Goal: Task Accomplishment & Management: Manage account settings

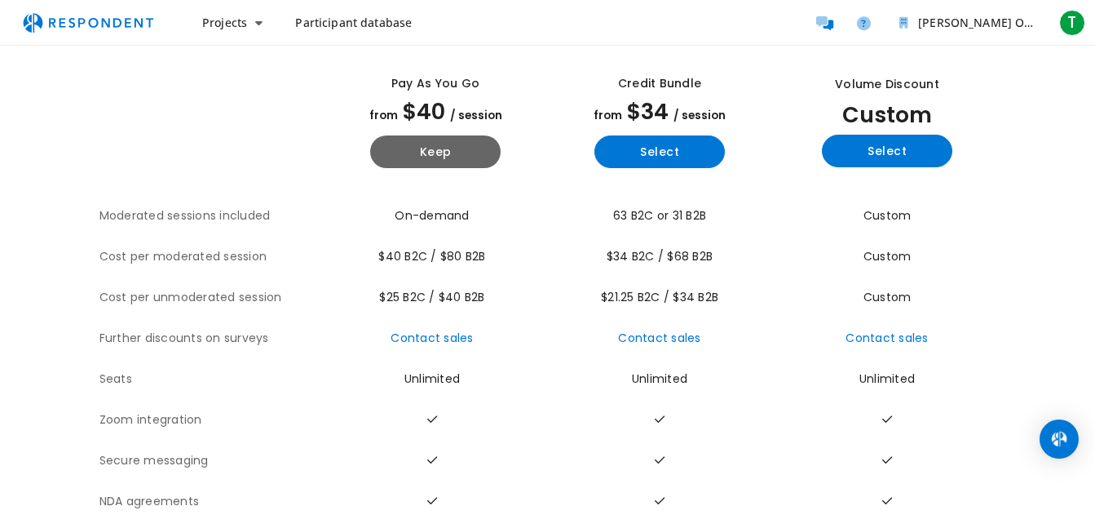
scroll to position [159, 0]
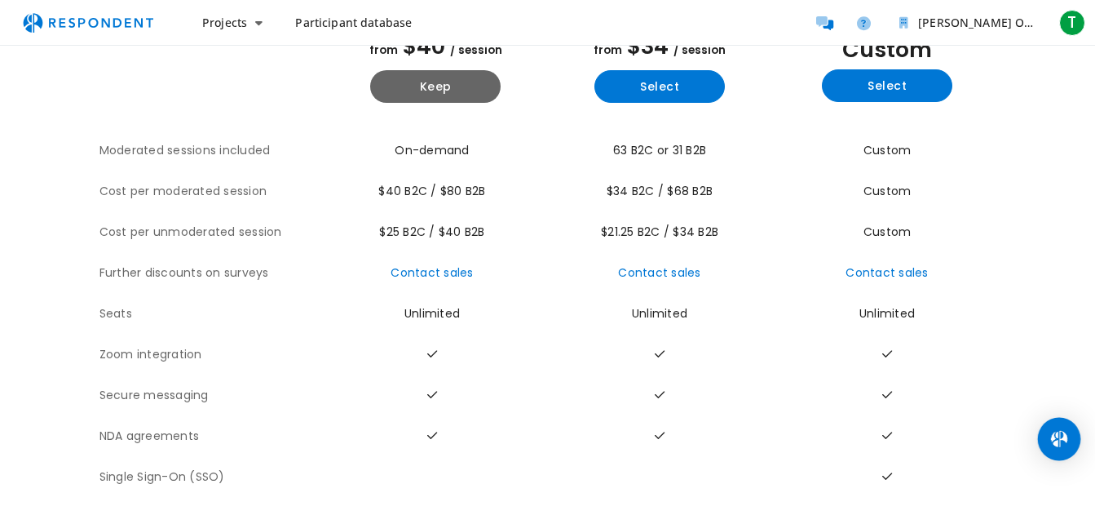
click at [1054, 445] on img "Open Intercom Messenger" at bounding box center [1059, 438] width 21 height 21
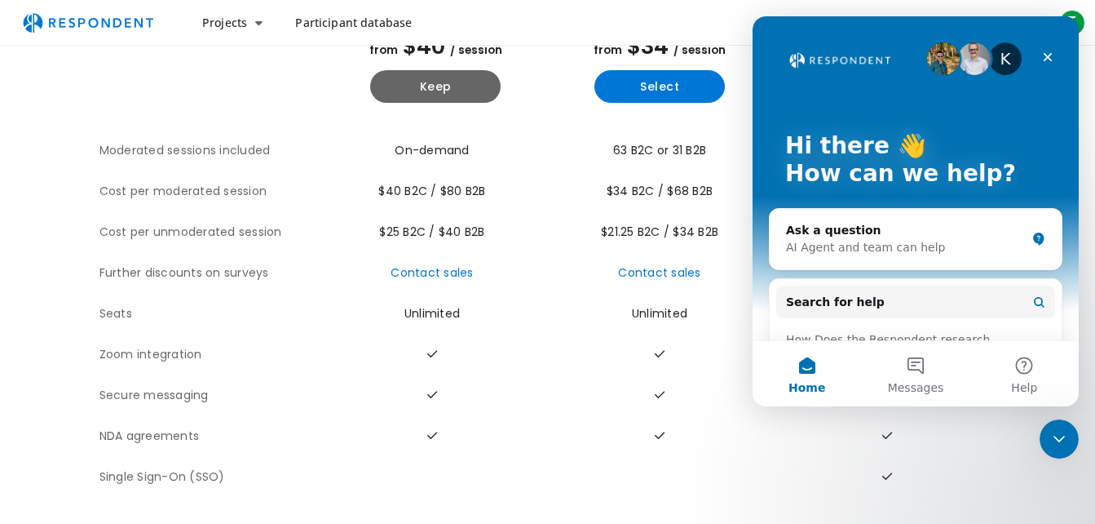
scroll to position [0, 0]
click at [1041, 55] on icon "Close" at bounding box center [1047, 57] width 13 height 13
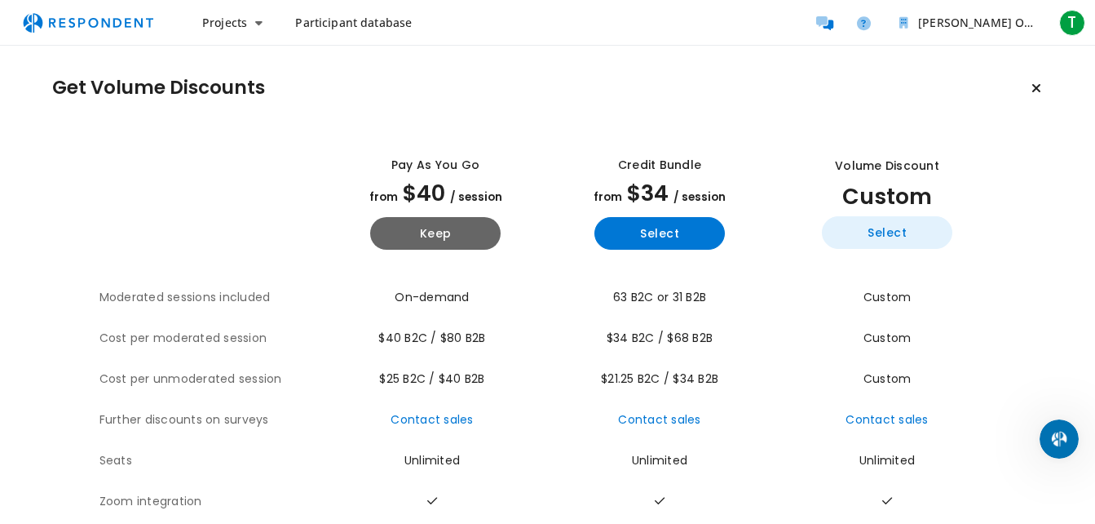
click at [910, 231] on button "Select" at bounding box center [887, 232] width 130 height 33
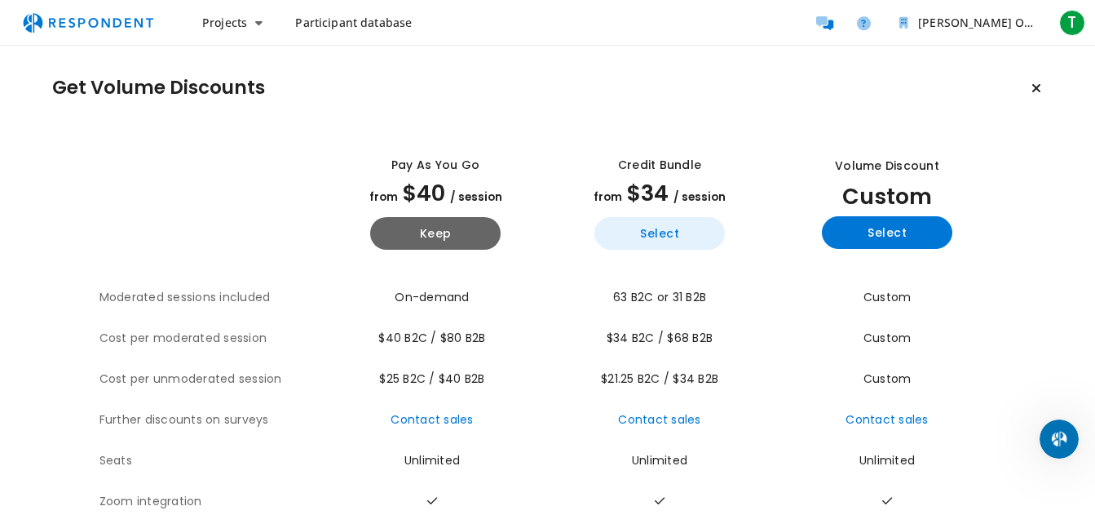
click at [656, 240] on button "Select" at bounding box center [660, 233] width 130 height 33
click at [369, 22] on span "Participant database" at bounding box center [353, 22] width 117 height 15
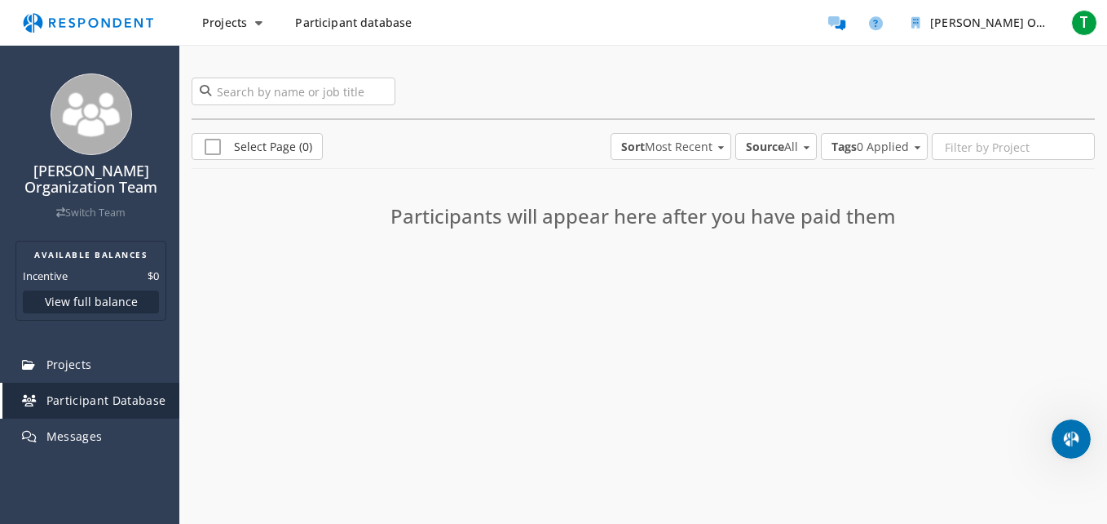
scroll to position [60, 0]
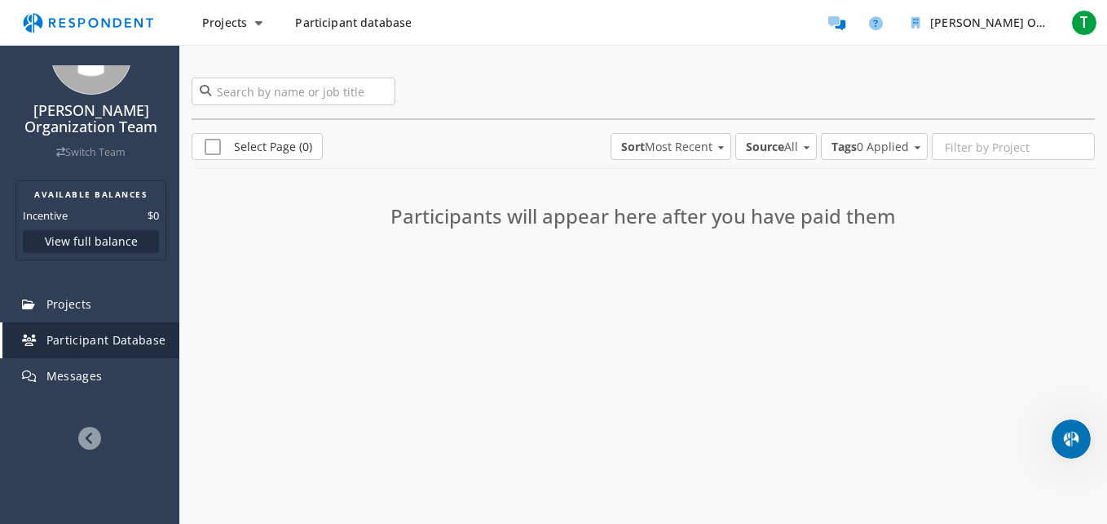
click at [81, 440] on icon at bounding box center [89, 438] width 23 height 23
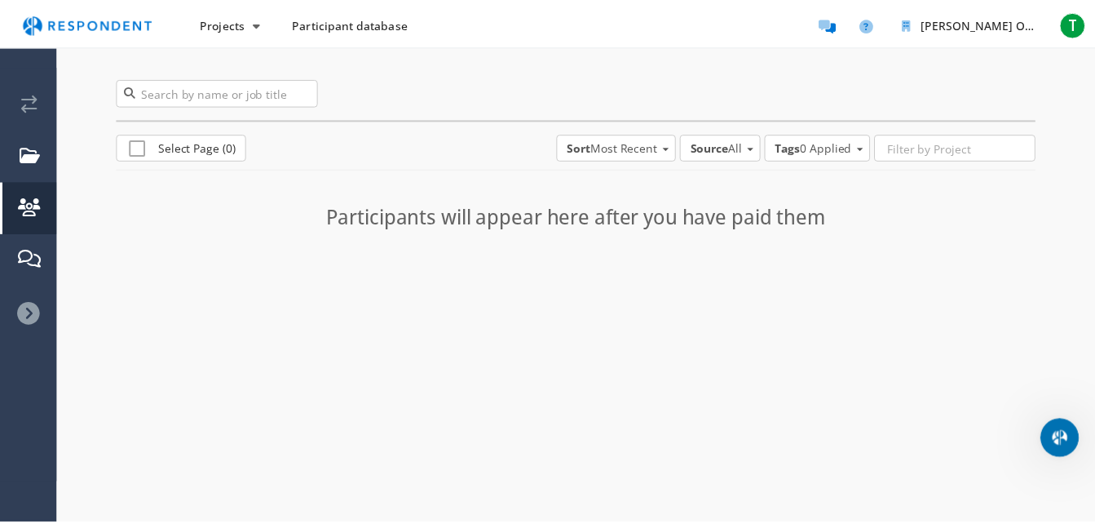
scroll to position [0, 0]
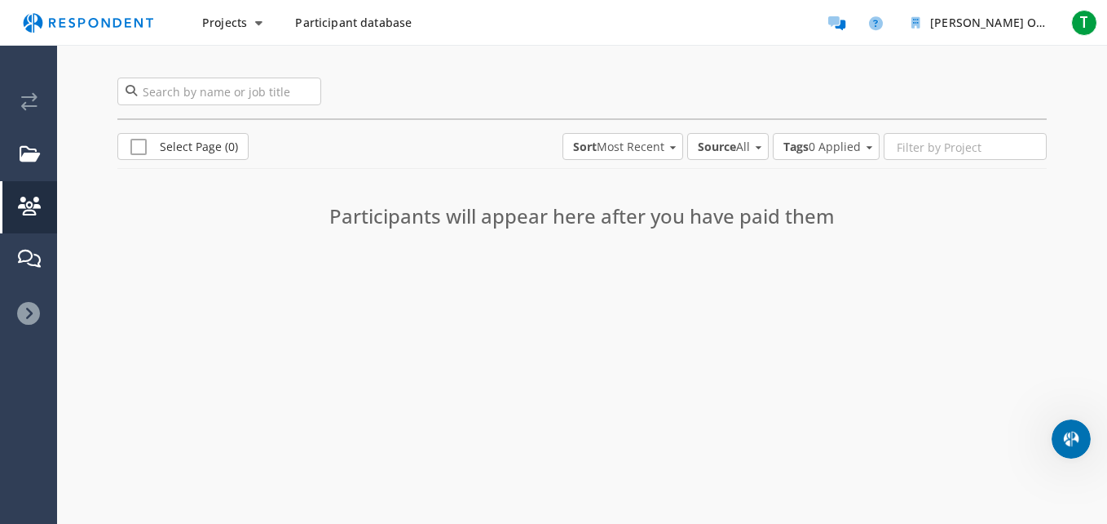
click at [34, 316] on icon at bounding box center [28, 313] width 23 height 23
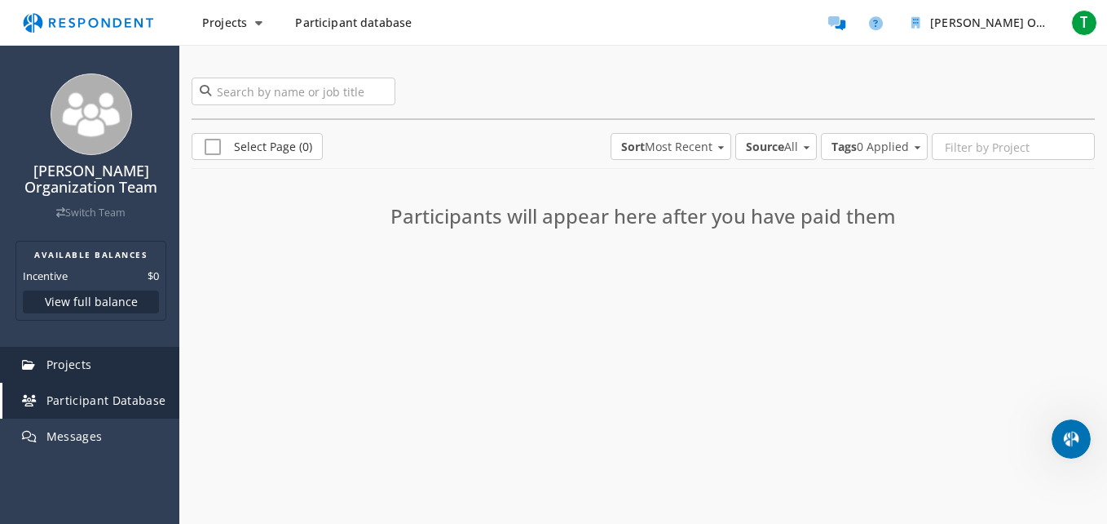
click at [69, 365] on span "Projects" at bounding box center [69, 363] width 46 height 15
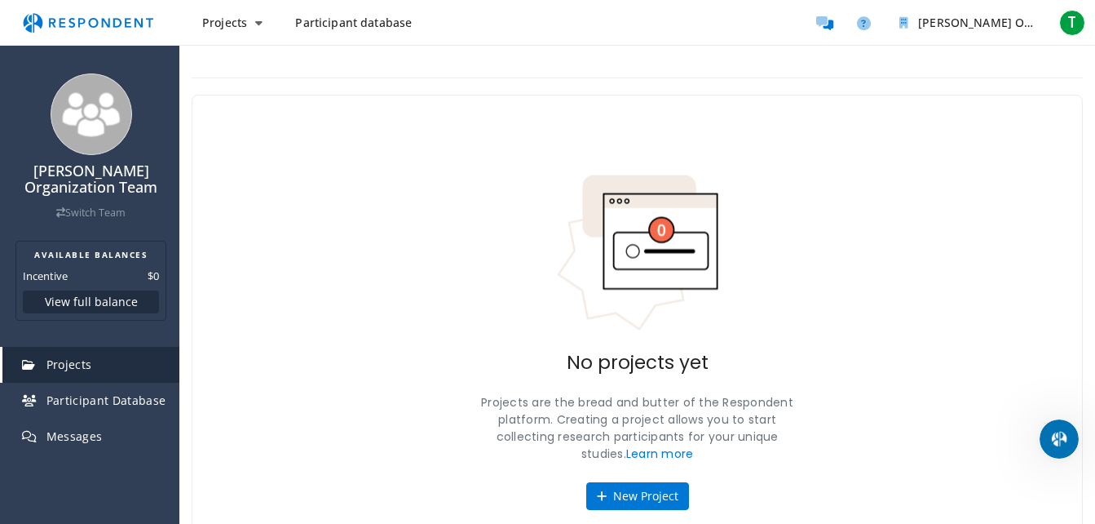
scroll to position [65, 0]
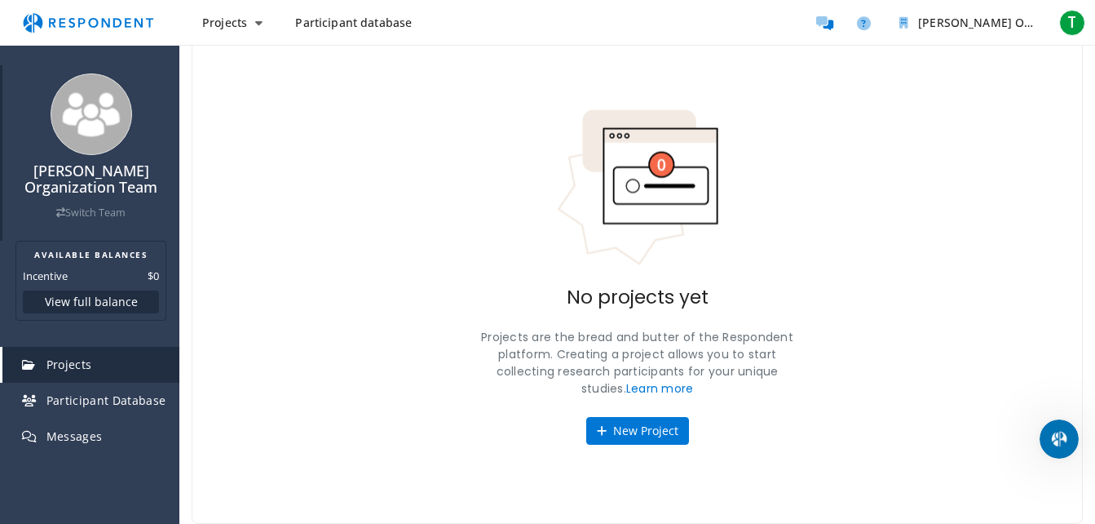
click at [104, 121] on img at bounding box center [92, 114] width 82 height 82
click at [86, 191] on h4 "[PERSON_NAME] Organization Team" at bounding box center [91, 179] width 161 height 33
click at [80, 212] on link "Switch Team" at bounding box center [90, 213] width 69 height 14
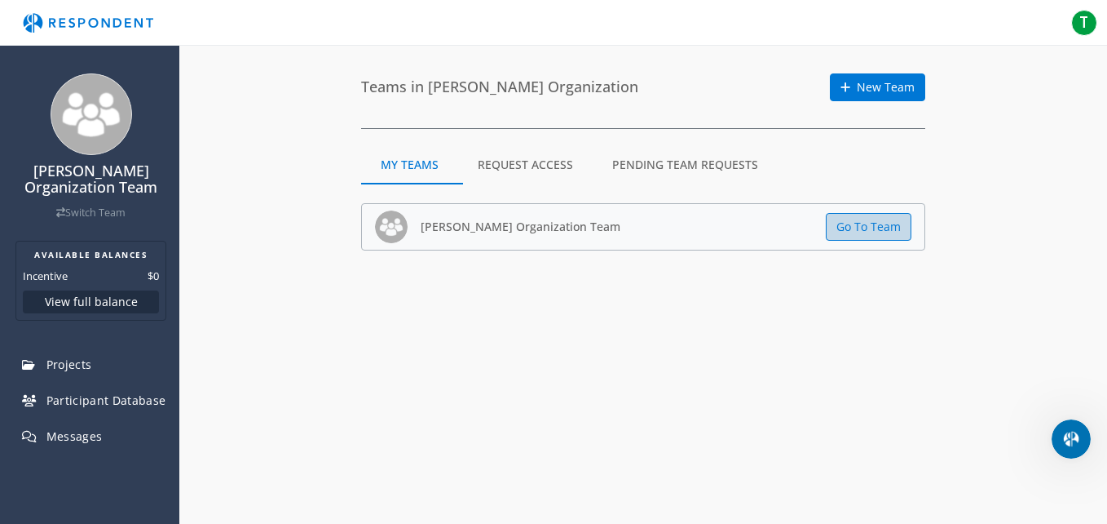
click at [893, 223] on button "Go To Team" at bounding box center [869, 227] width 86 height 28
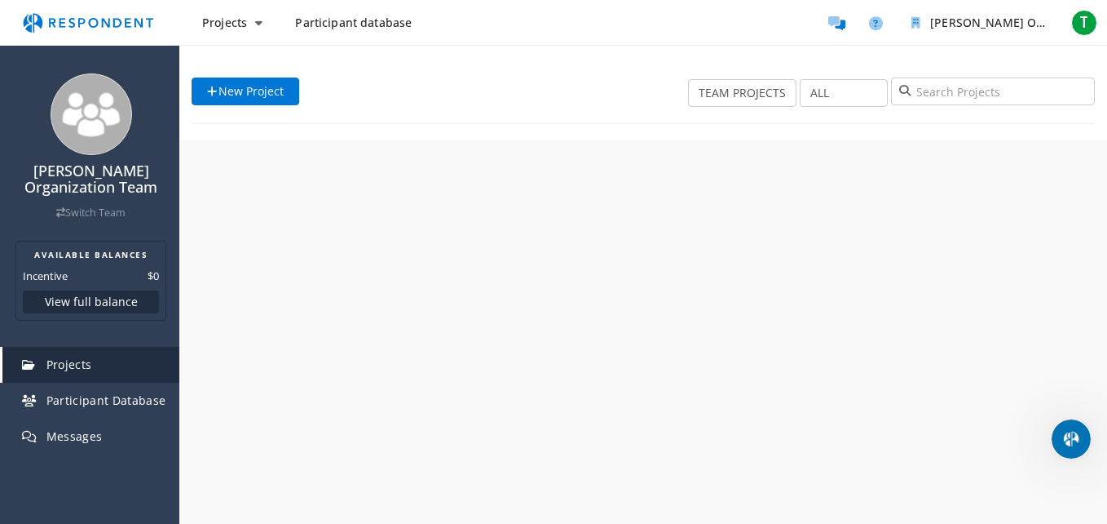
click at [868, 229] on div "[PERSON_NAME] Organization Team Switch Team AVAILABLE BALANCES Incentive $0 Vie…" at bounding box center [553, 262] width 1107 height 524
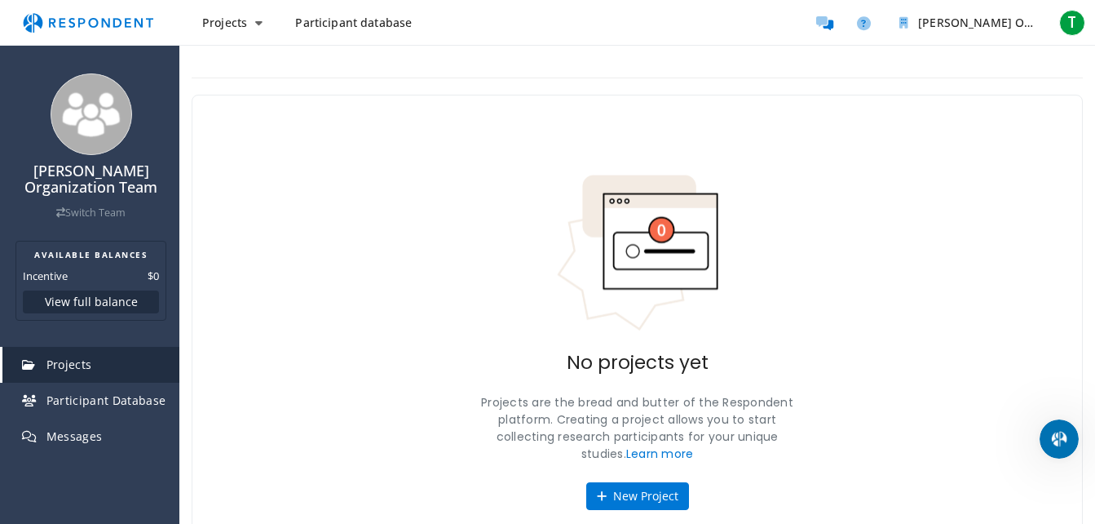
scroll to position [65, 0]
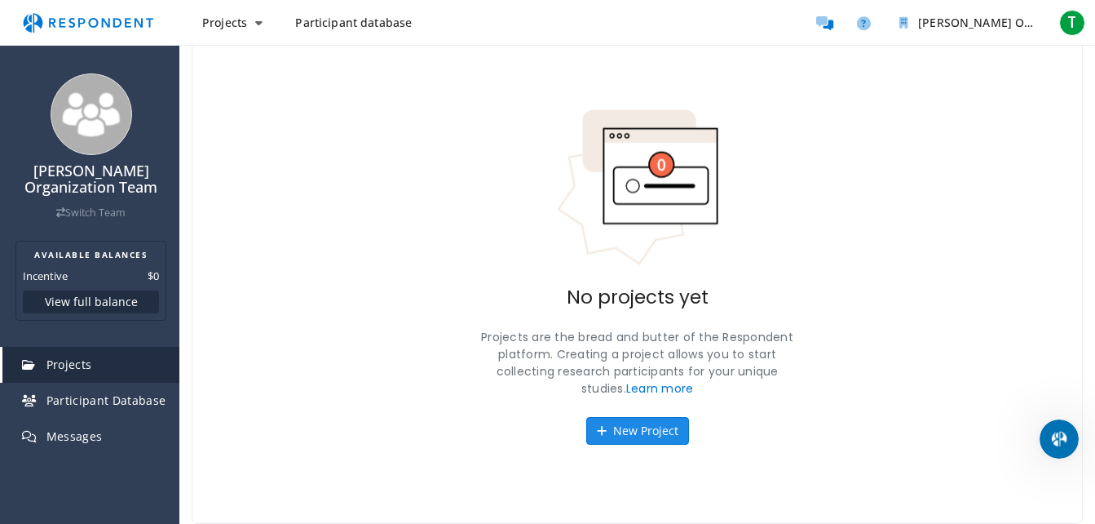
click at [650, 441] on button "New Project" at bounding box center [637, 431] width 103 height 28
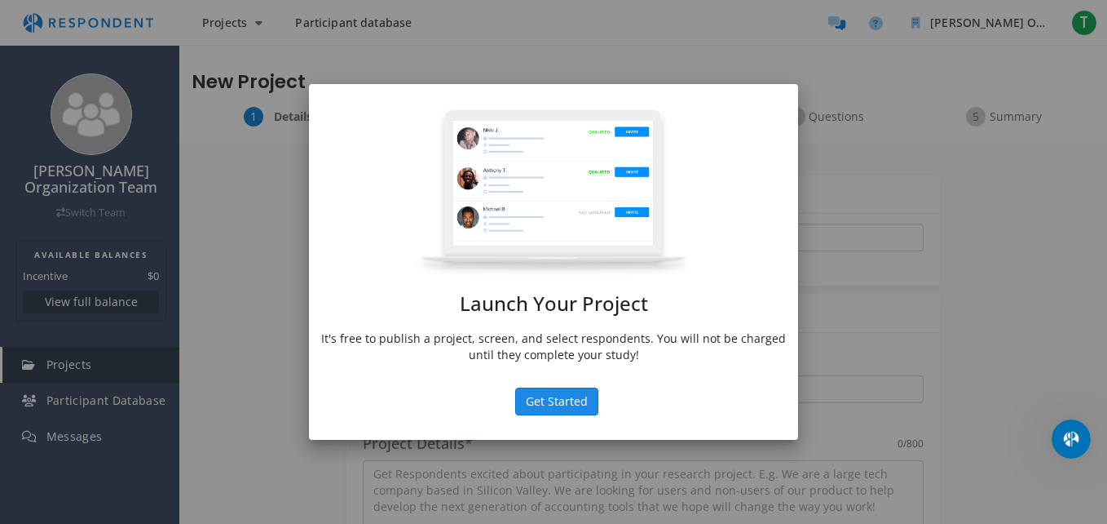
click at [572, 399] on button "Get Started" at bounding box center [556, 401] width 83 height 28
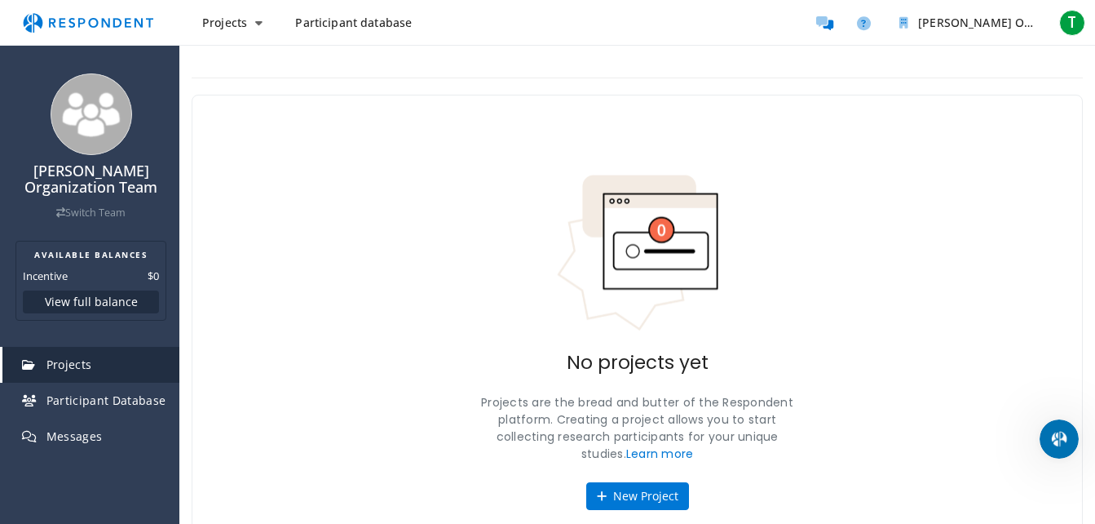
click at [99, 369] on link "Projects" at bounding box center [90, 365] width 177 height 36
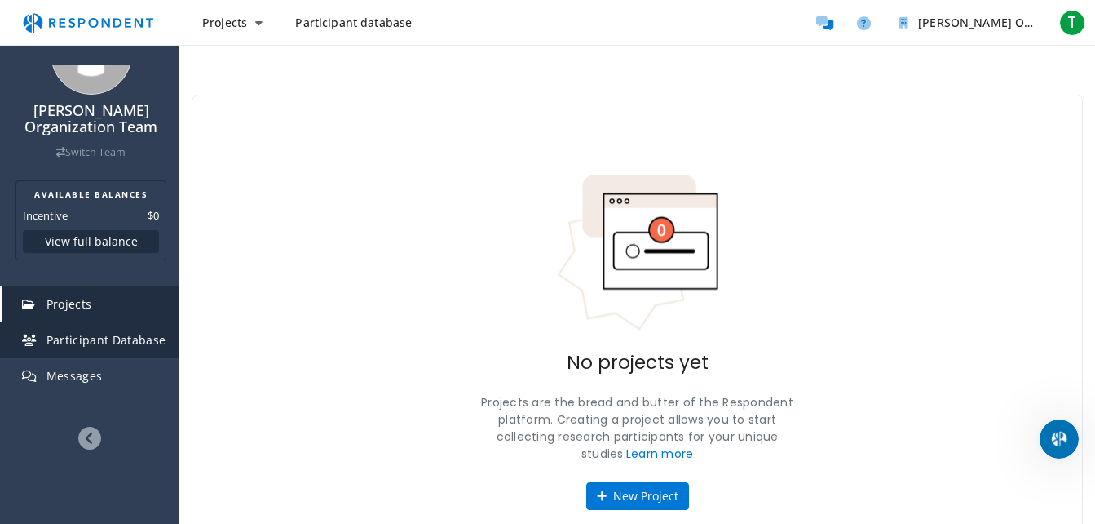
click at [90, 335] on span "Participant Database" at bounding box center [106, 339] width 120 height 15
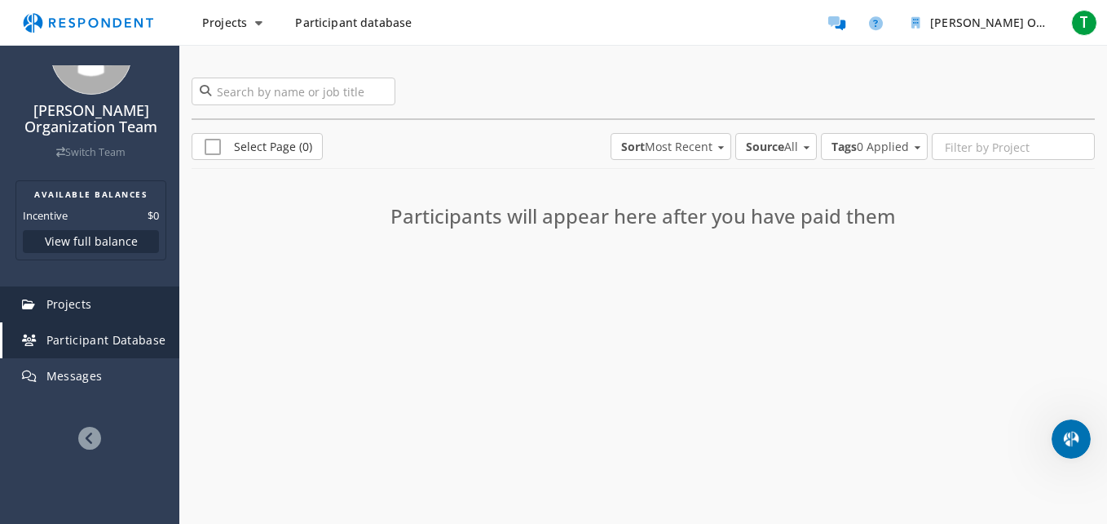
click at [80, 307] on span "Projects" at bounding box center [69, 303] width 46 height 15
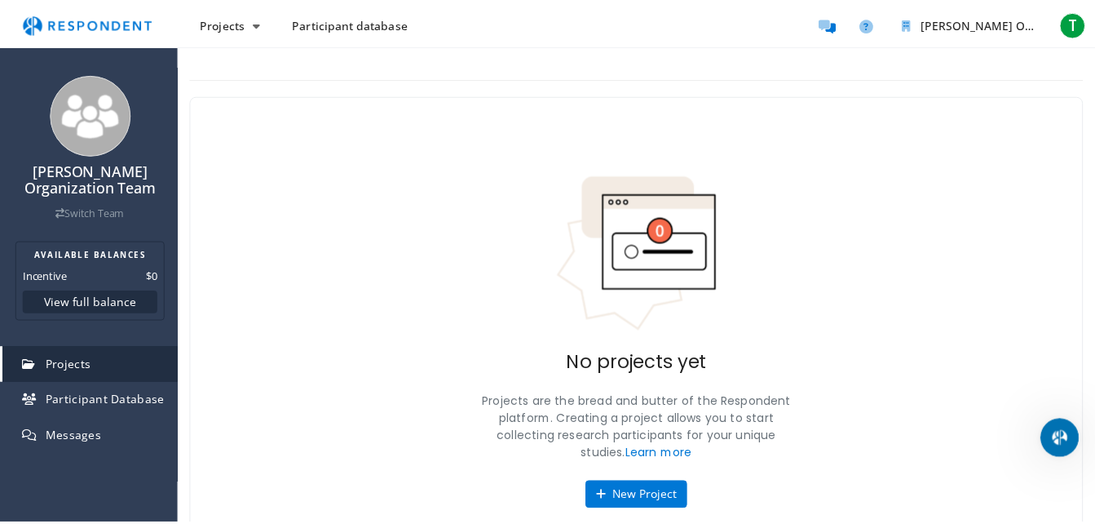
scroll to position [65, 0]
